Goal: Task Accomplishment & Management: Manage account settings

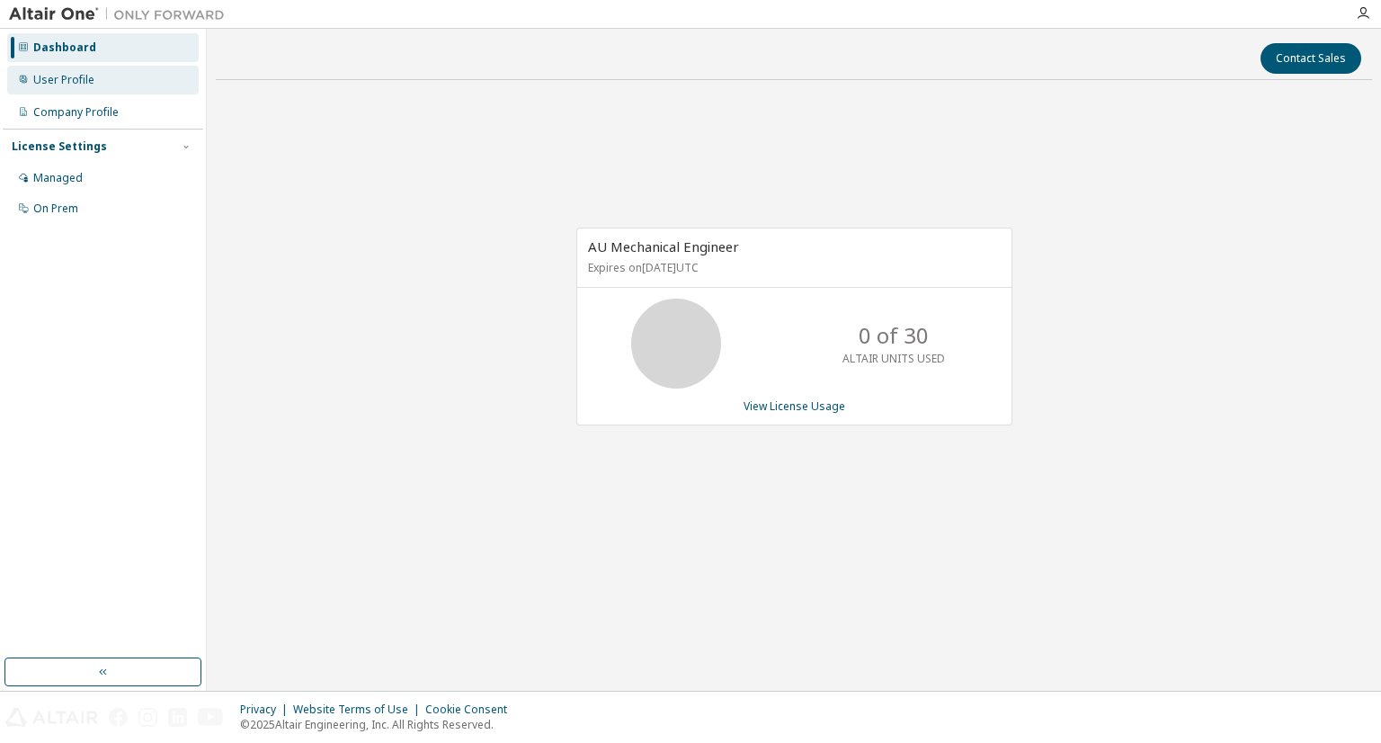
click at [81, 87] on div "User Profile" at bounding box center [102, 80] width 191 height 29
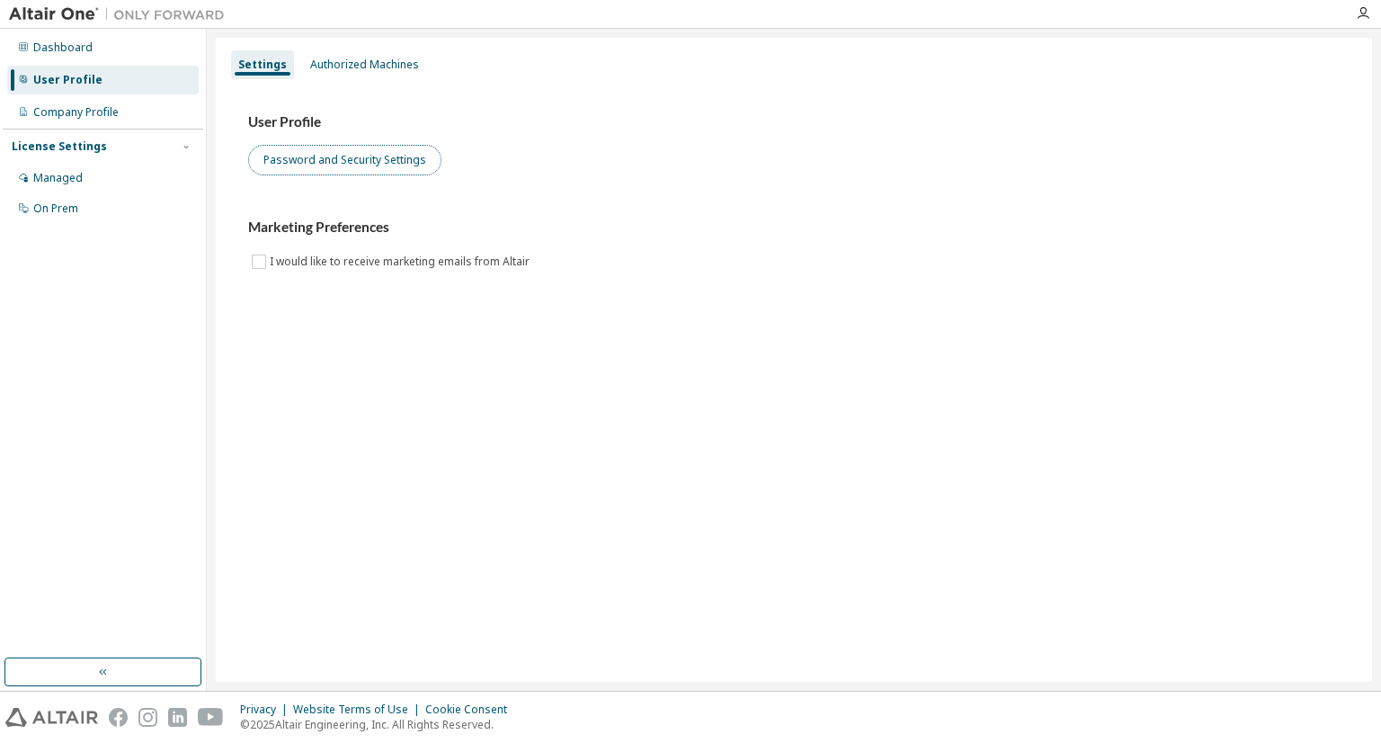
click at [392, 161] on button "Password and Security Settings" at bounding box center [344, 160] width 193 height 31
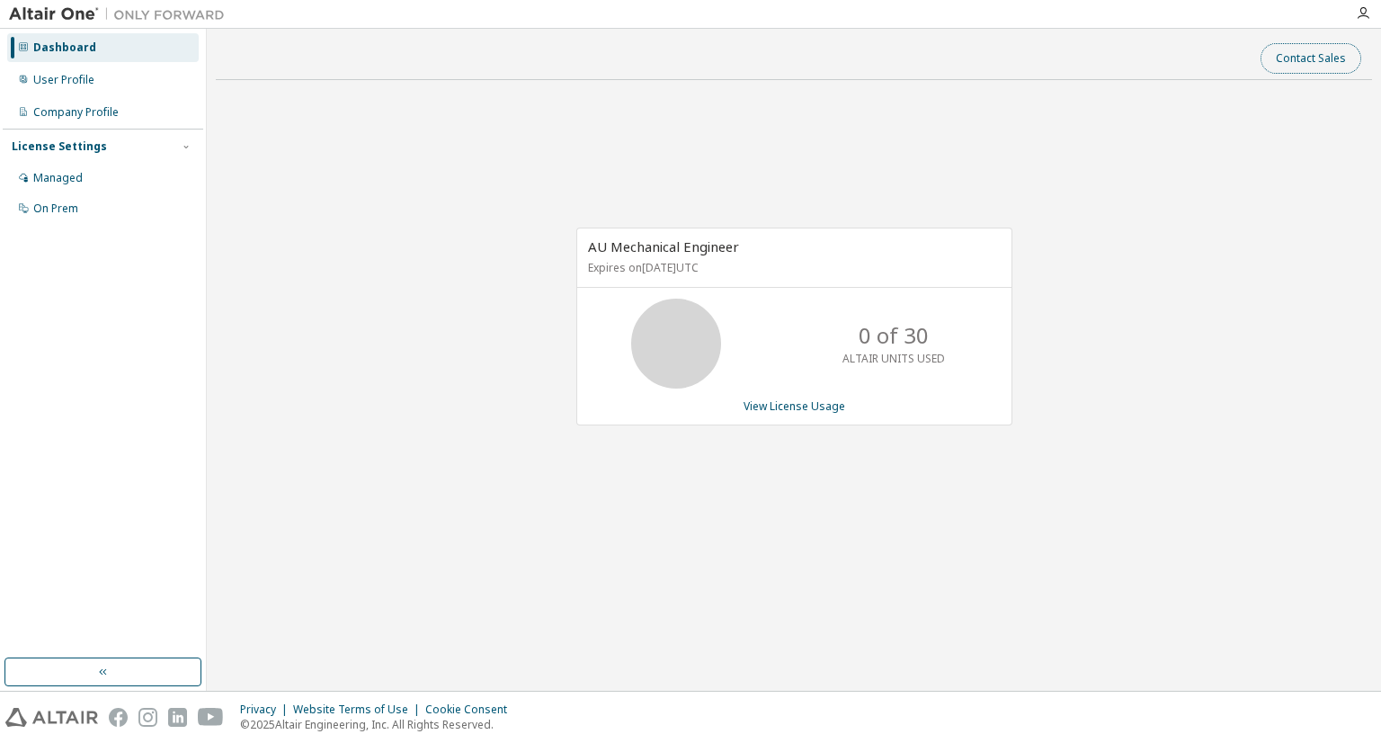
click at [1306, 57] on button "Contact Sales" at bounding box center [1310, 58] width 101 height 31
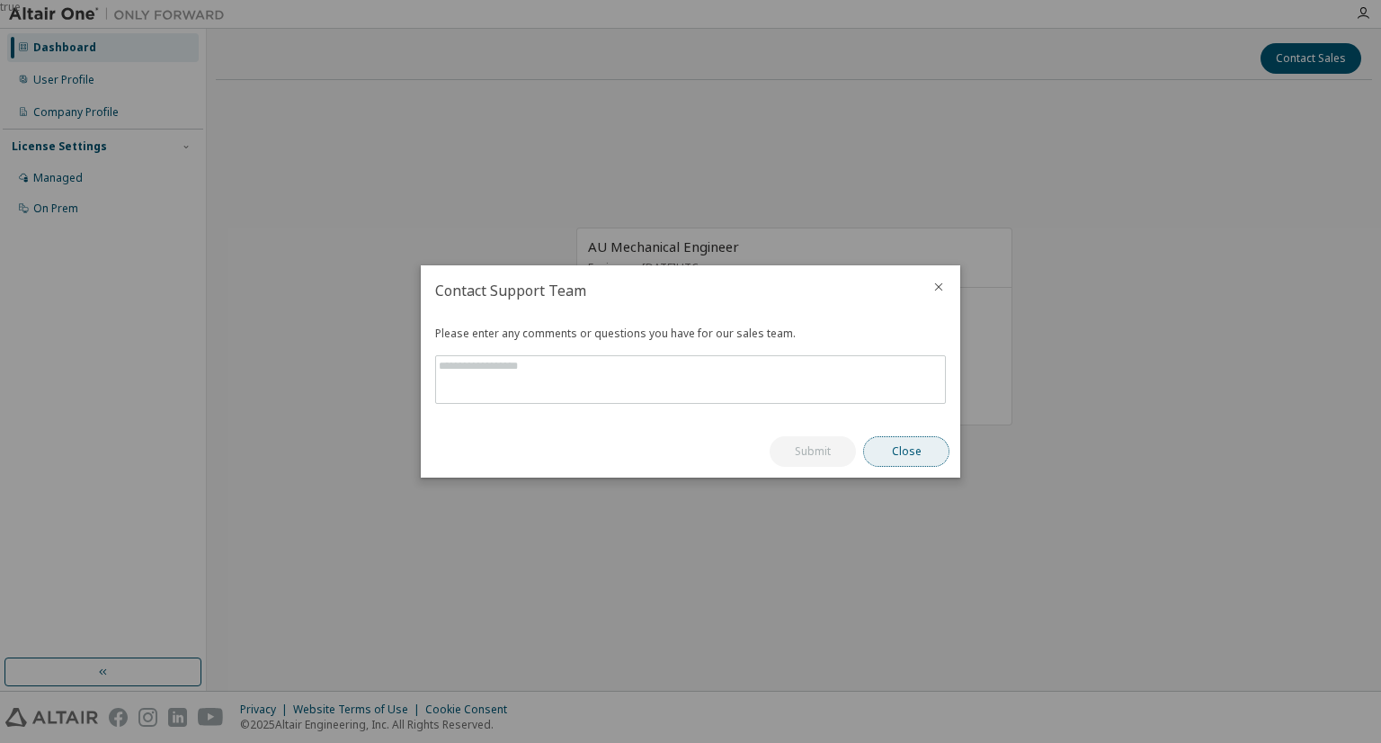
click at [901, 456] on button "Close" at bounding box center [906, 451] width 86 height 31
